Goal: Use online tool/utility: Utilize a website feature to perform a specific function

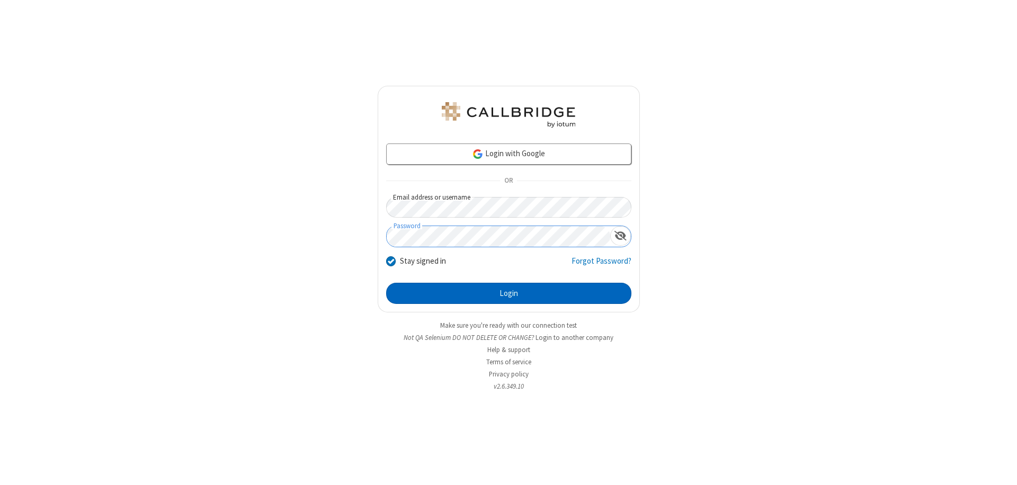
click at [509, 294] on button "Login" at bounding box center [508, 293] width 245 height 21
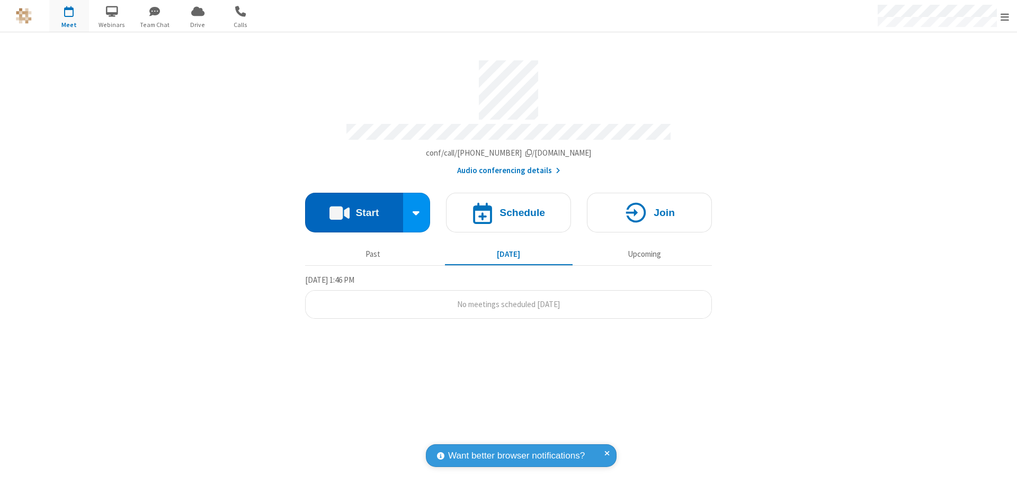
click at [354, 208] on button "Start" at bounding box center [354, 213] width 98 height 40
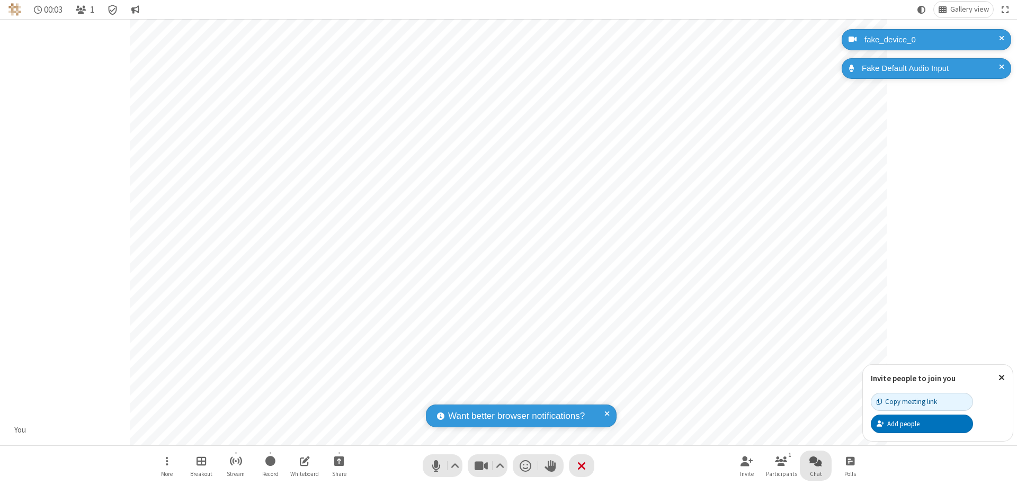
click at [816, 461] on span "Open chat" at bounding box center [816, 461] width 13 height 13
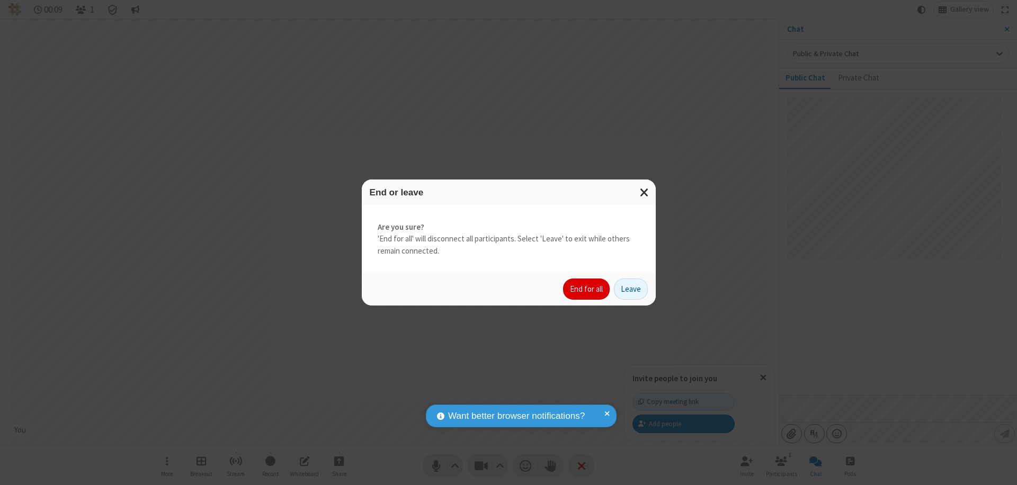
click at [587, 289] on button "End for all" at bounding box center [586, 289] width 47 height 21
